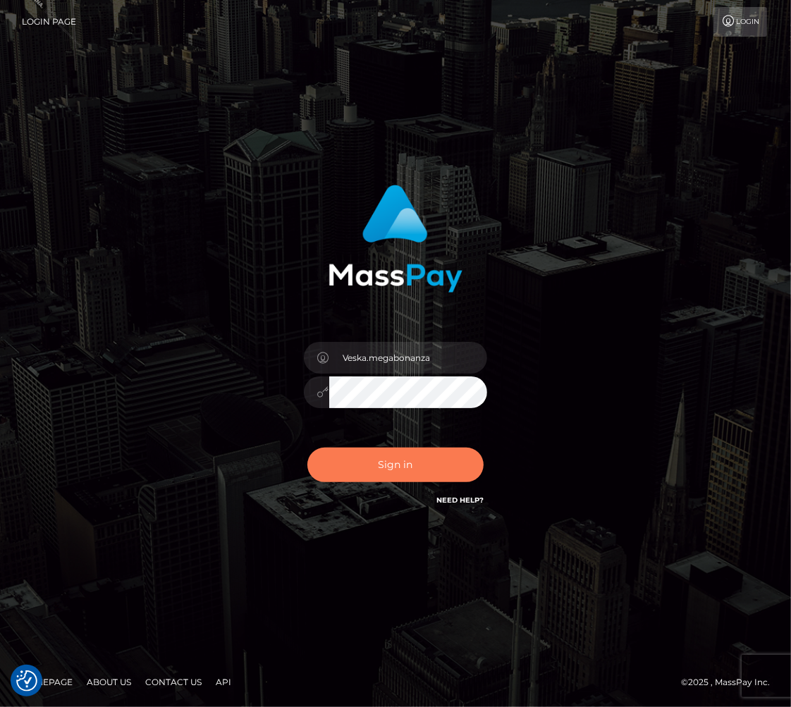
click at [393, 474] on button "Sign in" at bounding box center [395, 464] width 176 height 35
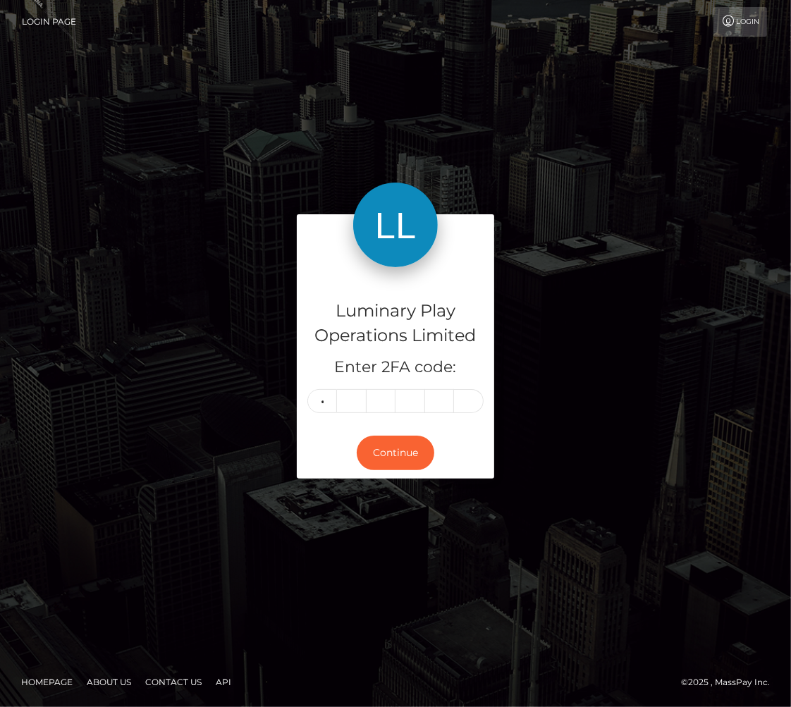
type input "0"
type input "5"
type input "0"
type input "7"
type input "4"
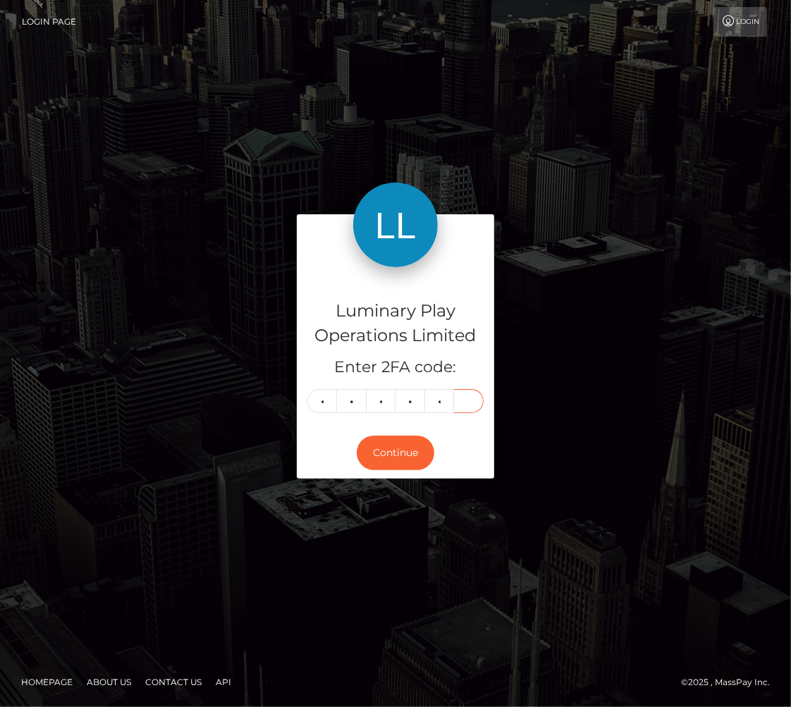
type input "7"
